Goal: Navigation & Orientation: Find specific page/section

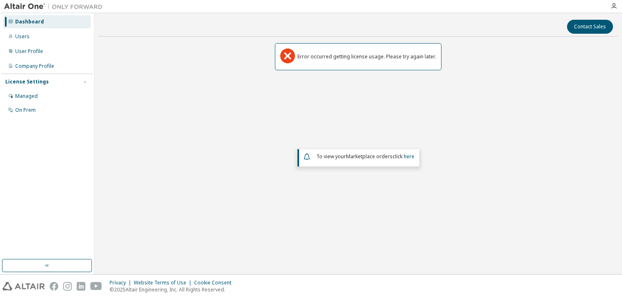
click at [25, 24] on div "Dashboard" at bounding box center [29, 21] width 29 height 7
click at [31, 34] on div "Users" at bounding box center [46, 36] width 87 height 13
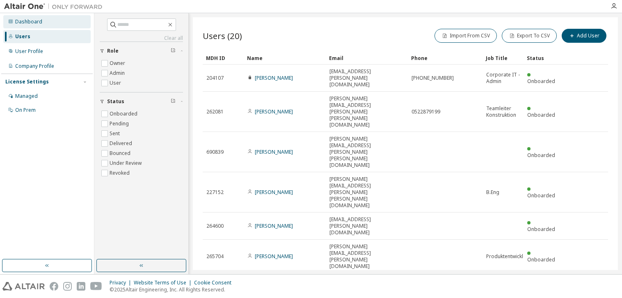
click at [34, 18] on div "Dashboard" at bounding box center [28, 21] width 27 height 7
